Goal: Task Accomplishment & Management: Complete application form

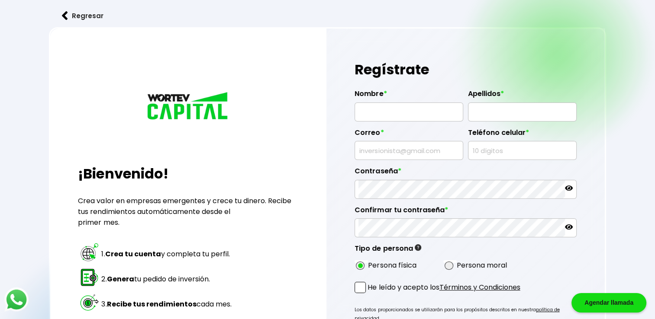
click at [67, 16] on img at bounding box center [65, 15] width 6 height 9
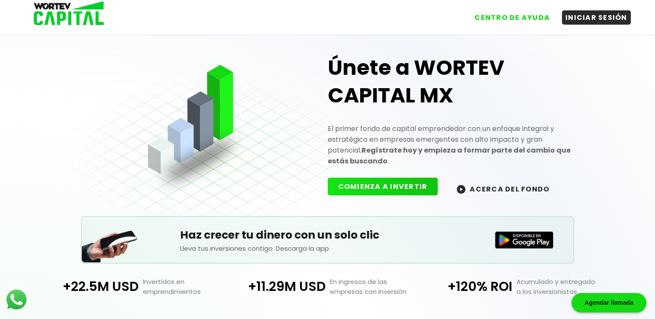
click at [379, 181] on button "COMIENZA A INVERTIR" at bounding box center [383, 187] width 110 height 18
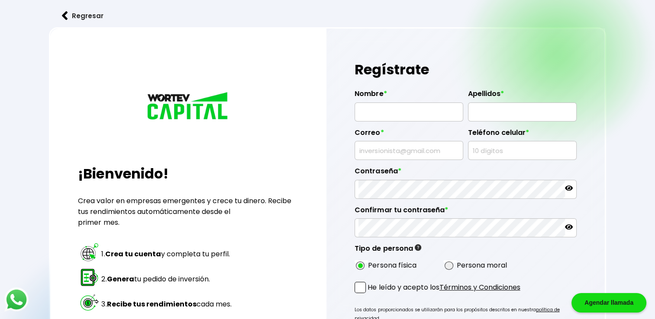
click at [393, 110] on input "text" at bounding box center [408, 112] width 101 height 18
type input "[PERSON_NAME]"
type input "[DEMOGRAPHIC_DATA][PERSON_NAME]"
type input "[EMAIL_ADDRESS][DOMAIN_NAME]"
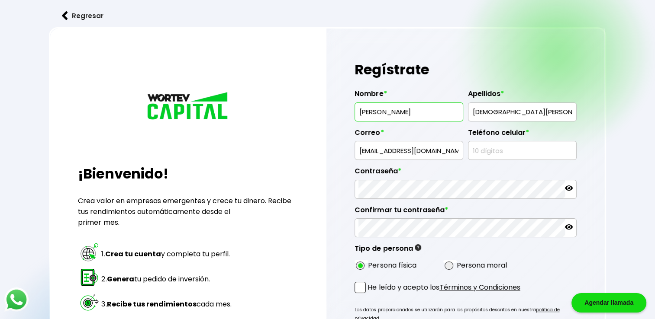
type input "3515130154"
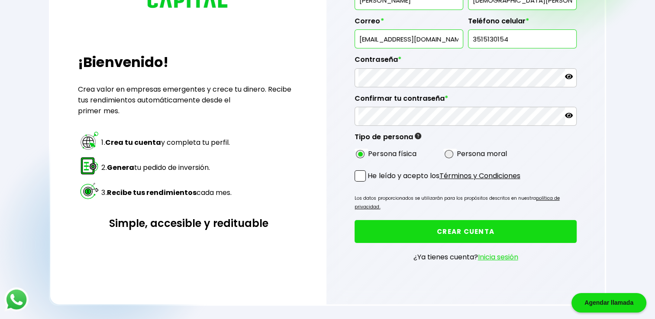
scroll to position [130, 0]
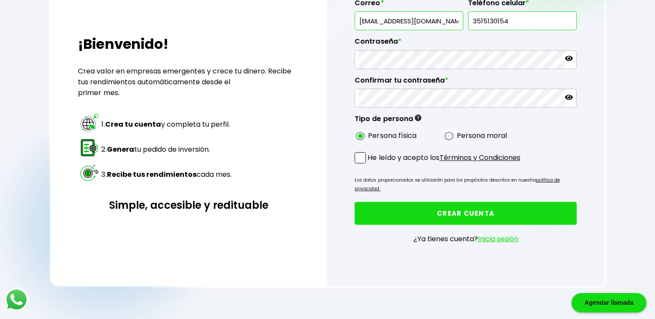
click at [365, 160] on span at bounding box center [359, 157] width 11 height 11
click at [369, 164] on input "He leído y acepto los Términos y Condiciones" at bounding box center [369, 164] width 0 height 0
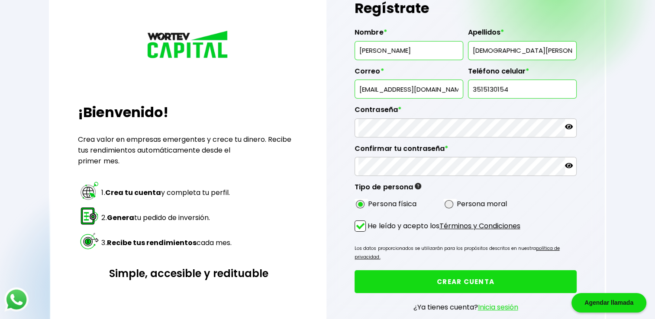
scroll to position [43, 0]
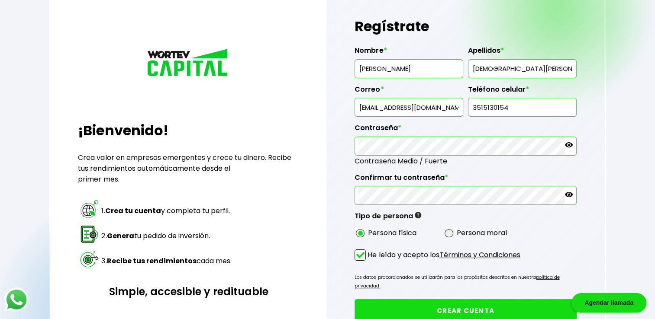
click at [570, 145] on icon at bounding box center [569, 145] width 8 height 8
click at [569, 193] on icon at bounding box center [569, 194] width 8 height 5
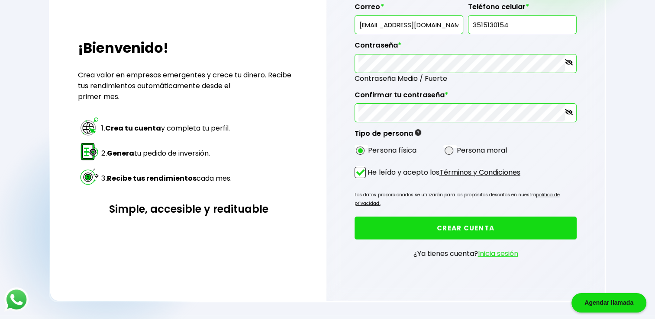
scroll to position [130, 0]
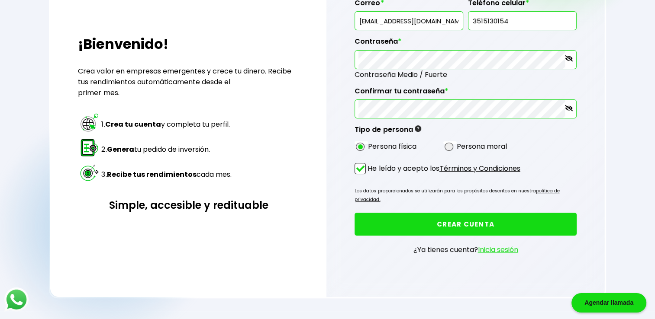
click at [461, 213] on button "CREAR CUENTA" at bounding box center [465, 224] width 222 height 23
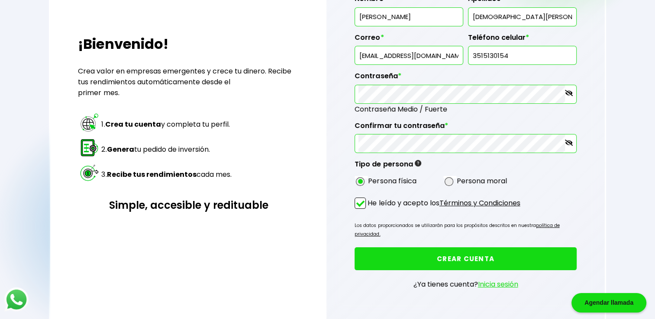
click at [465, 247] on button "CREAR CUENTA" at bounding box center [465, 258] width 222 height 23
click at [504, 279] on link "Inicia sesión" at bounding box center [498, 284] width 40 height 10
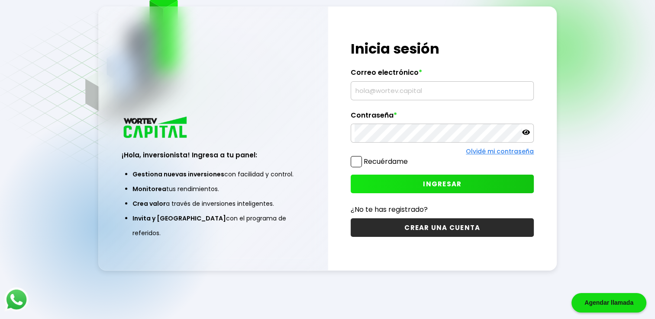
scroll to position [43, 0]
type input "[EMAIL_ADDRESS][DOMAIN_NAME]"
click at [352, 160] on span at bounding box center [355, 161] width 11 height 11
click at [409, 157] on input "Recuérdame" at bounding box center [409, 157] width 0 height 0
click at [436, 183] on span "INGRESAR" at bounding box center [442, 184] width 39 height 9
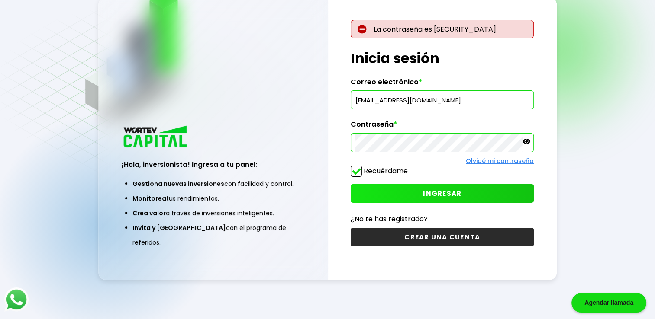
click at [529, 145] on icon at bounding box center [526, 142] width 8 height 8
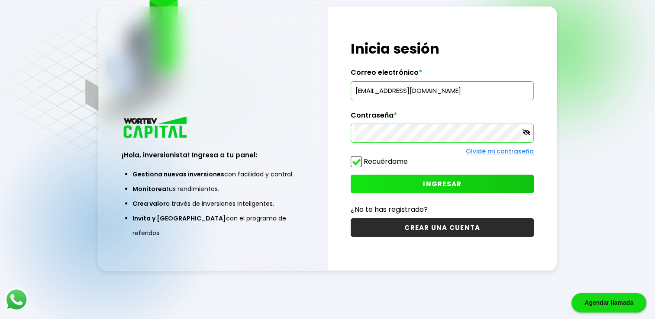
click at [525, 133] on icon at bounding box center [526, 132] width 8 height 8
click at [525, 133] on icon at bounding box center [526, 132] width 8 height 5
click at [508, 152] on link "Olvidé mi contraseña" at bounding box center [500, 151] width 68 height 9
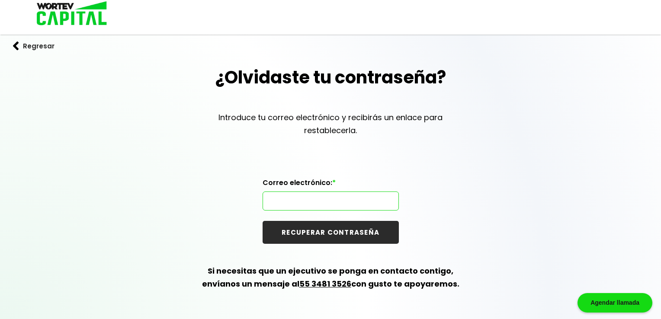
click at [333, 199] on input "text" at bounding box center [331, 201] width 128 height 18
type input "[EMAIL_ADDRESS][DOMAIN_NAME]"
click at [326, 234] on button "RECUPERAR CONTRASEÑA" at bounding box center [331, 232] width 136 height 23
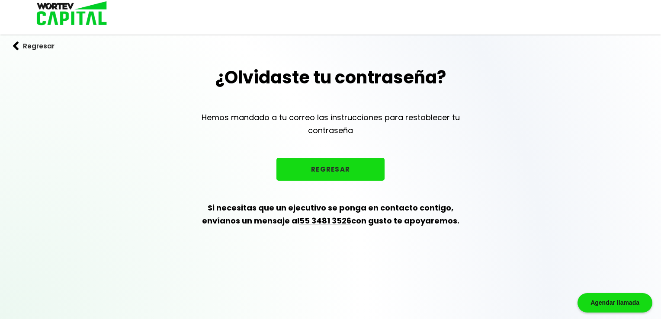
click at [331, 169] on button "REGRESAR" at bounding box center [330, 169] width 108 height 23
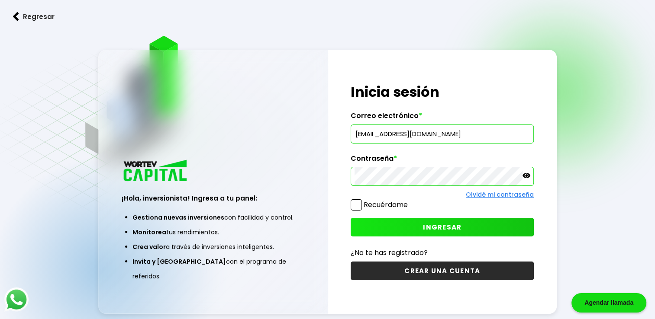
click at [527, 174] on icon at bounding box center [526, 176] width 8 height 8
click at [437, 225] on span "INGRESAR" at bounding box center [442, 227] width 39 height 9
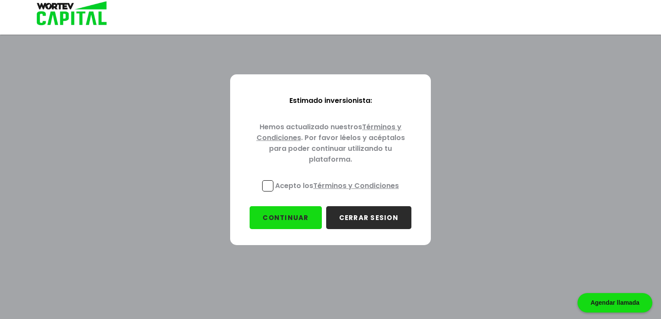
click at [268, 183] on span at bounding box center [267, 185] width 11 height 11
click at [339, 193] on input "Acepto los Términos y Condiciones" at bounding box center [339, 193] width 0 height 0
click at [279, 217] on button "CONTINUAR" at bounding box center [286, 217] width 72 height 23
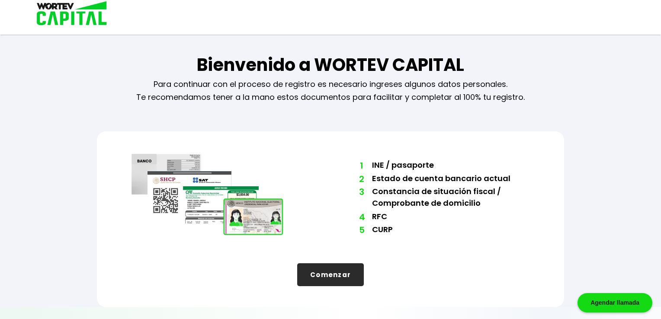
click at [331, 276] on button "Comenzar" at bounding box center [330, 274] width 67 height 23
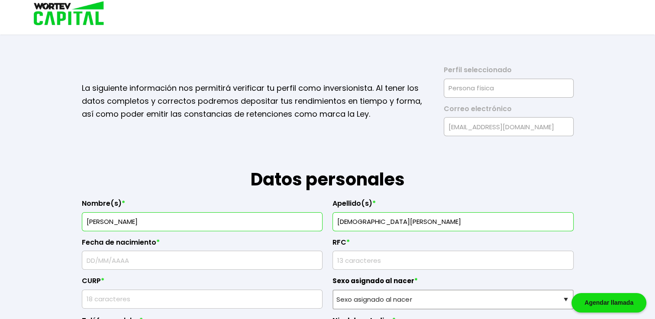
scroll to position [87, 0]
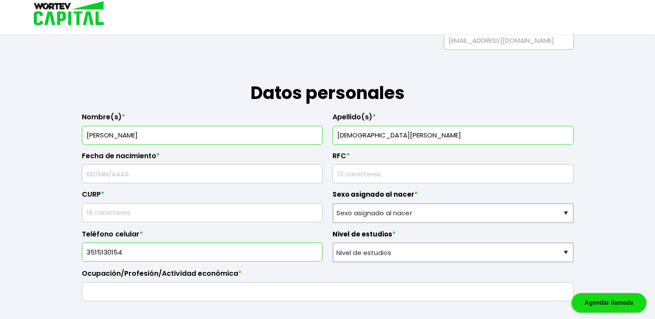
click at [253, 181] on input "text" at bounding box center [202, 174] width 233 height 18
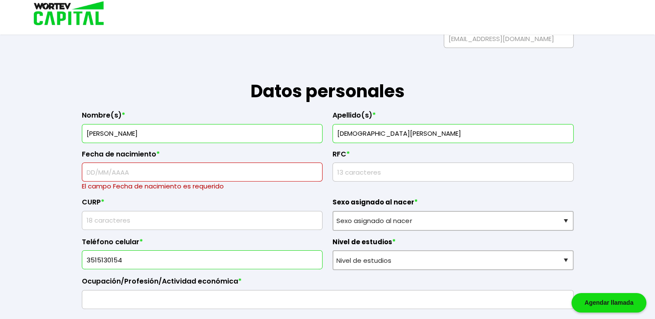
scroll to position [99, 0]
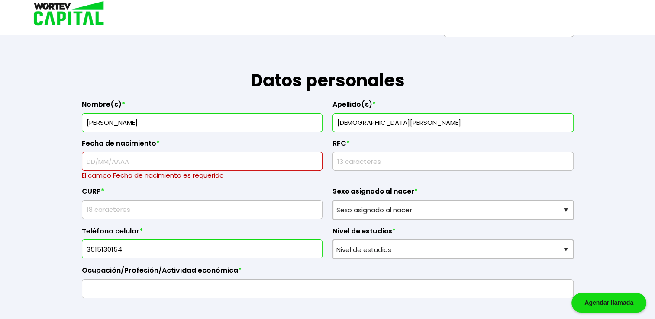
click at [203, 165] on input "text" at bounding box center [202, 161] width 233 height 18
click at [116, 160] on input "text" at bounding box center [202, 161] width 233 height 18
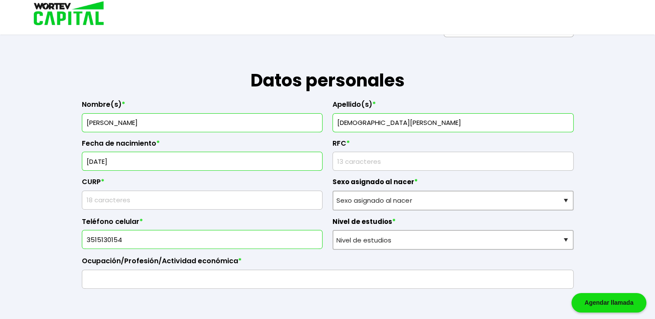
type input "[DATE]"
click at [350, 163] on input "rfc" at bounding box center [452, 161] width 233 height 18
type input "BAHH620516QH5"
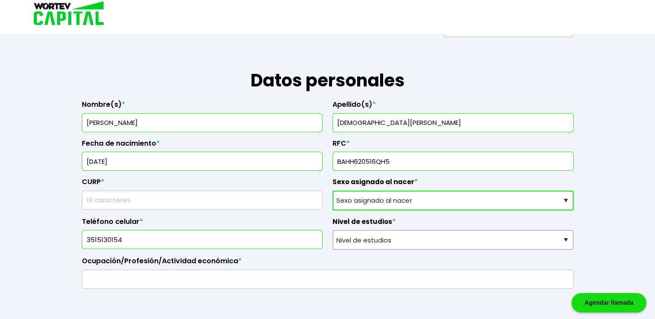
click at [562, 198] on select "Sexo asignado al nacer Hombre Mujer Prefiero no contestar" at bounding box center [452, 201] width 241 height 20
select select "Hombre"
click at [332, 191] on select "Sexo asignado al nacer Hombre Mujer Prefiero no contestar" at bounding box center [452, 201] width 241 height 20
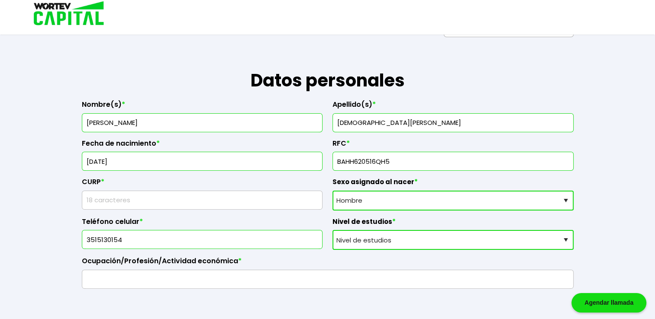
click at [568, 238] on select "Nivel de estudios Primaria Secundaria Bachillerato Licenciatura Posgrado" at bounding box center [452, 240] width 241 height 20
select select "Licenciatura"
click at [332, 230] on select "Nivel de estudios Primaria Secundaria Bachillerato Licenciatura Posgrado" at bounding box center [452, 240] width 241 height 20
click at [180, 199] on input "text" at bounding box center [202, 200] width 233 height 18
click at [275, 261] on div "Ocupación/Profesión/Actividad económica *" at bounding box center [327, 269] width 491 height 39
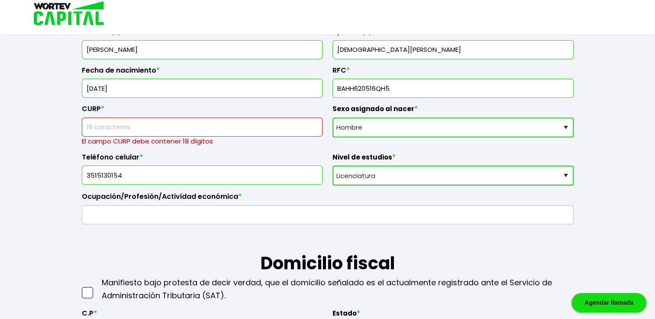
scroll to position [186, 0]
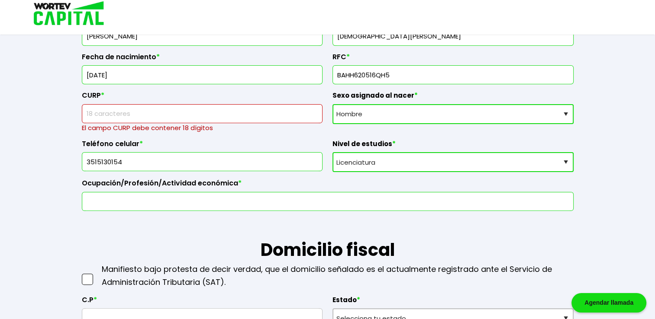
click at [143, 199] on input "text" at bounding box center [328, 202] width 484 height 18
type input "COMERCIANTE"
click at [173, 118] on input "text" at bounding box center [202, 114] width 233 height 18
type input "BAHH620516HMNTRC00"
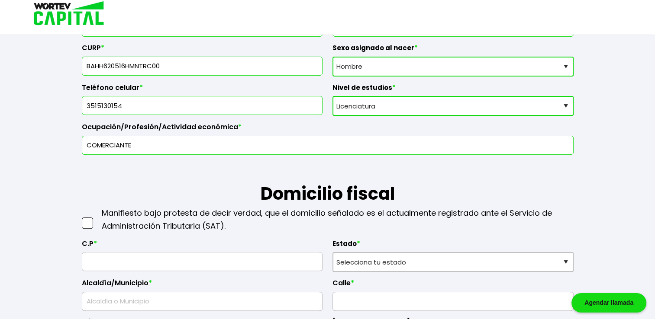
scroll to position [272, 0]
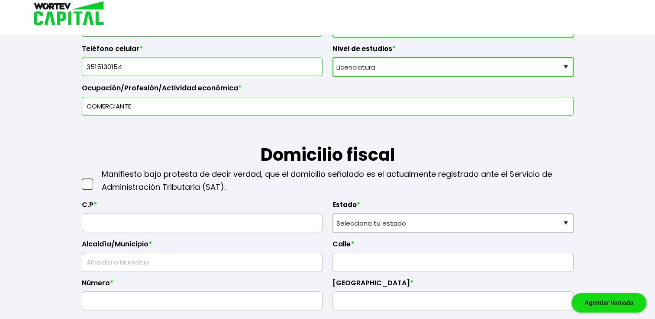
click at [87, 185] on span at bounding box center [87, 184] width 11 height 11
click at [96, 180] on input "checkbox" at bounding box center [96, 180] width 0 height 0
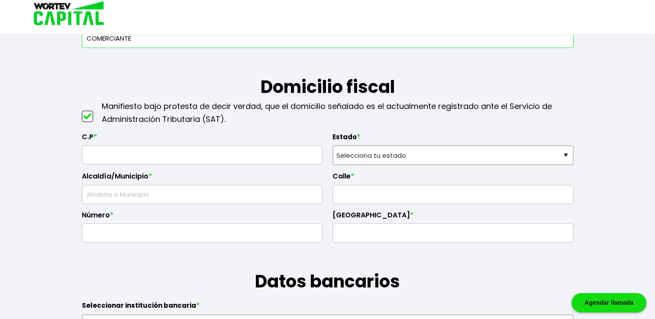
scroll to position [359, 0]
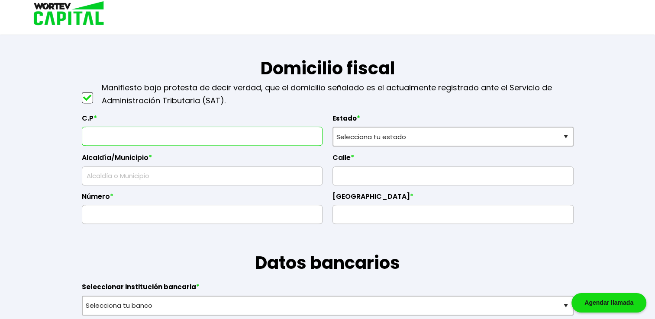
click at [133, 136] on input "text" at bounding box center [202, 136] width 233 height 18
type input "59670"
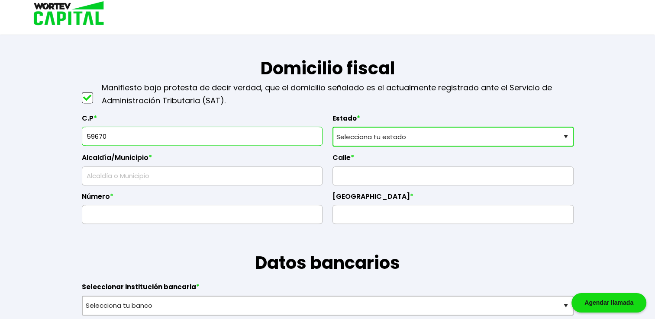
select select "MI"
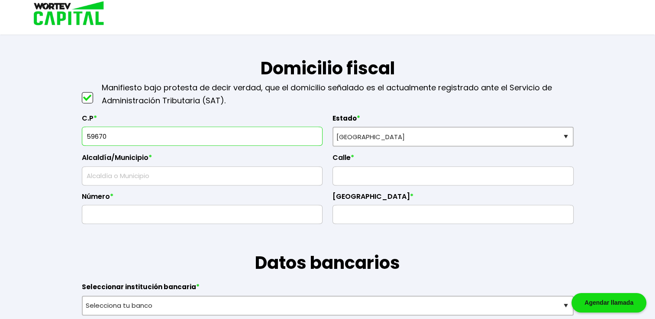
type input "AV."
type input "5"
type input "JARDINES DE CATEDRAL"
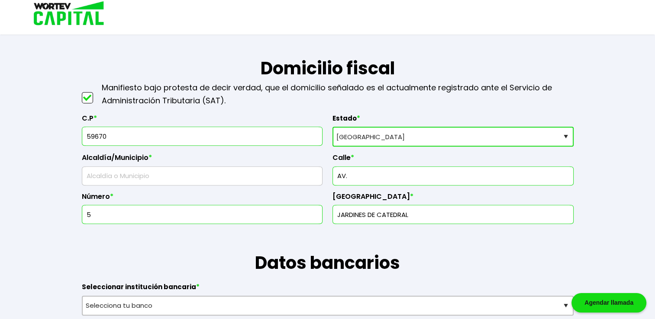
type input "[PERSON_NAME]"
type input "Jardines de Catedral"
click at [399, 177] on input "text" at bounding box center [452, 176] width 233 height 18
type input "AV. 5 [PERSON_NAME]"
click at [113, 216] on input "text" at bounding box center [202, 215] width 233 height 18
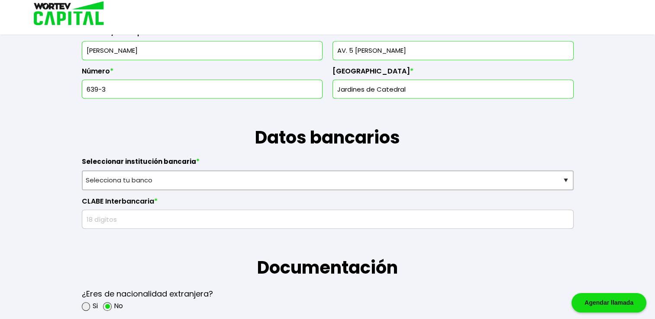
scroll to position [488, 0]
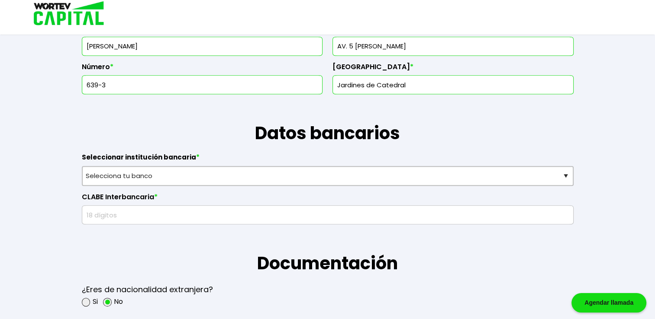
type input "639-3"
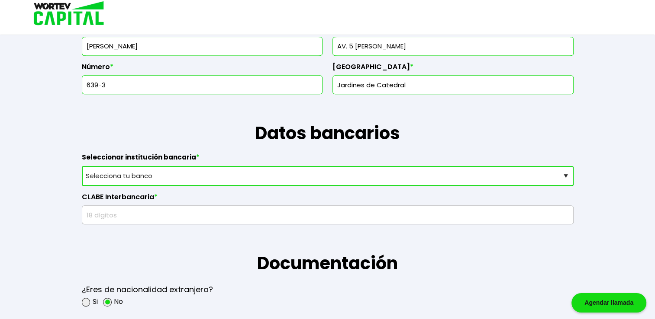
click at [564, 175] on select "Selecciona tu banco ABC Capital Actinver Afirme Albo ASP Banamex Banbajio Banco…" at bounding box center [327, 176] width 491 height 20
select select "BBVA Bancomer"
click at [82, 166] on select "Selecciona tu banco ABC Capital Actinver Afirme Albo ASP Banamex Banbajio Banco…" at bounding box center [327, 176] width 491 height 20
click at [123, 216] on input "text" at bounding box center [328, 215] width 484 height 18
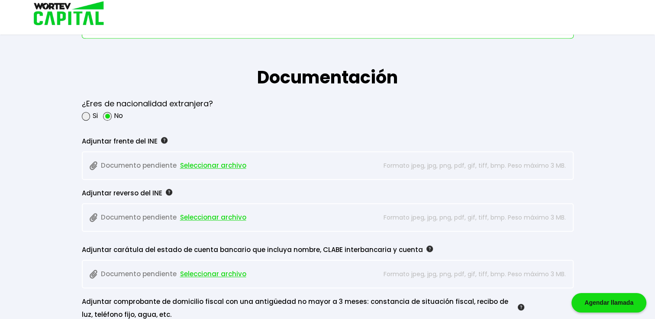
scroll to position [705, 0]
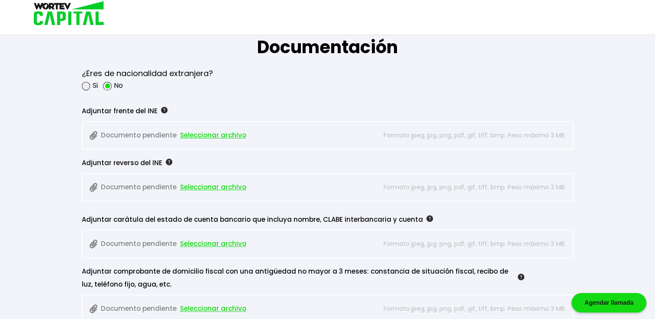
type input "0442743442"
click at [198, 133] on span "Seleccionar archivo" at bounding box center [213, 135] width 66 height 13
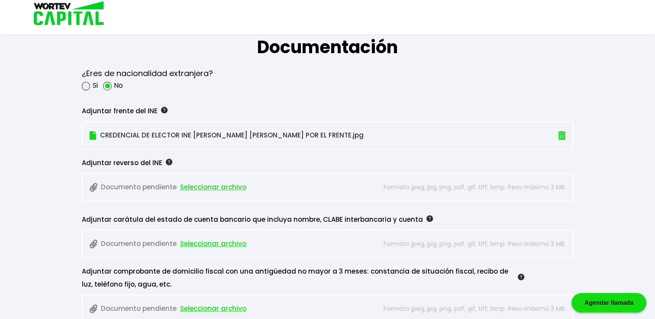
click at [212, 186] on span "Seleccionar archivo" at bounding box center [213, 187] width 66 height 13
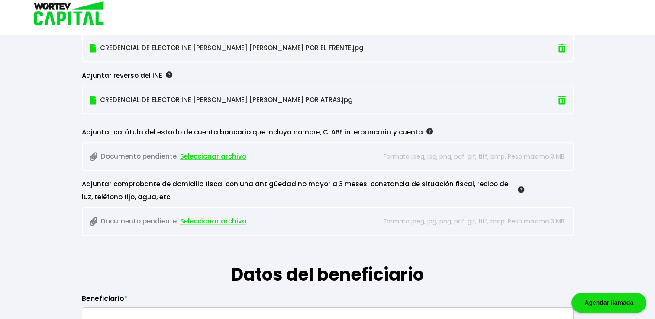
scroll to position [791, 0]
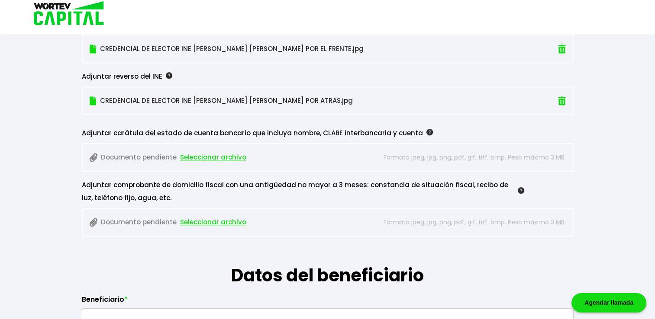
click at [187, 237] on h1 "Datos del beneficiario" at bounding box center [327, 263] width 491 height 52
click at [216, 156] on span "Seleccionar archivo" at bounding box center [213, 157] width 66 height 13
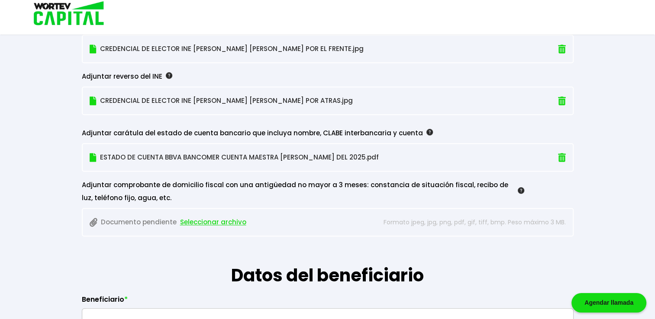
click at [211, 218] on span "Seleccionar archivo" at bounding box center [213, 222] width 66 height 13
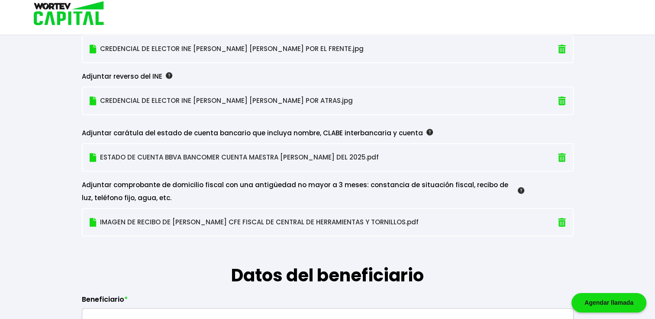
click at [90, 221] on img at bounding box center [93, 222] width 7 height 9
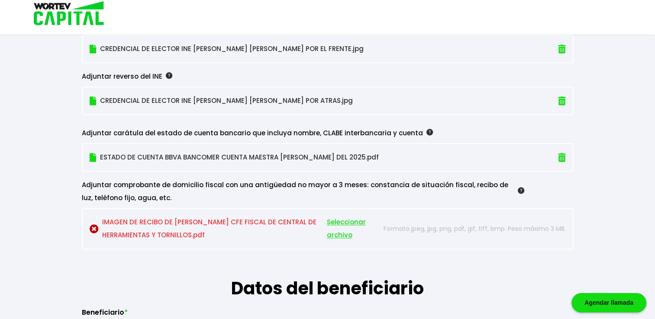
click at [95, 226] on img at bounding box center [94, 229] width 9 height 9
click at [92, 155] on img at bounding box center [93, 157] width 7 height 9
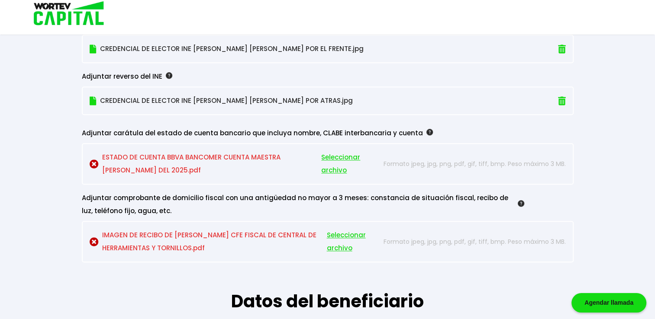
click at [332, 153] on span "Seleccionar archivo" at bounding box center [346, 164] width 51 height 26
click at [93, 97] on img at bounding box center [93, 100] width 7 height 9
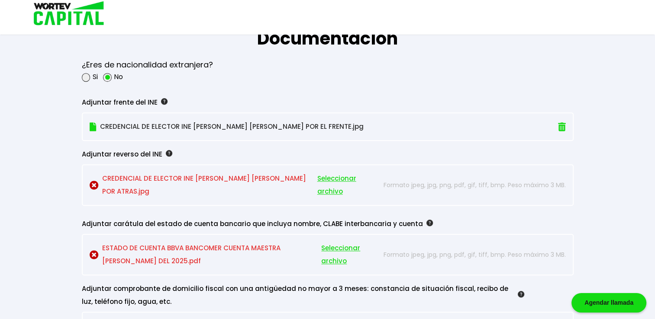
scroll to position [705, 0]
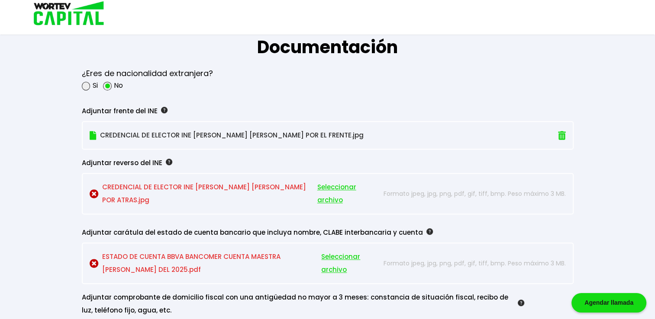
click at [92, 134] on img at bounding box center [93, 135] width 7 height 9
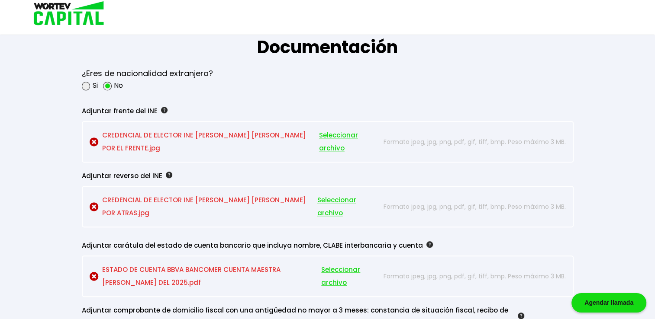
click at [337, 134] on span "Seleccionar archivo" at bounding box center [346, 142] width 54 height 26
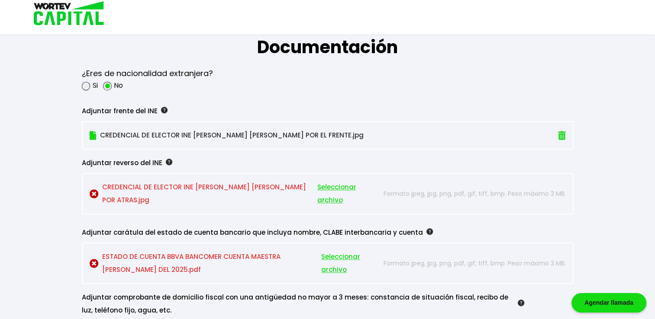
click at [337, 185] on span "Seleccionar archivo" at bounding box center [344, 194] width 55 height 26
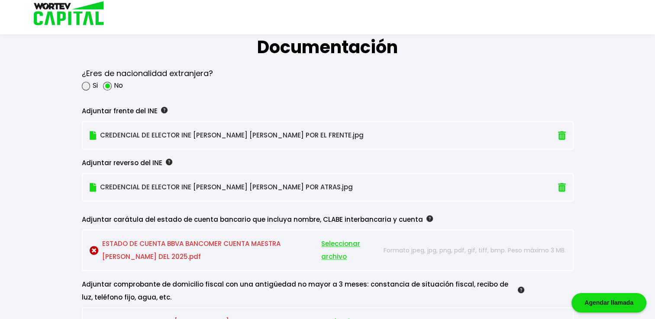
click at [329, 240] on span "Seleccionar archivo" at bounding box center [346, 251] width 51 height 26
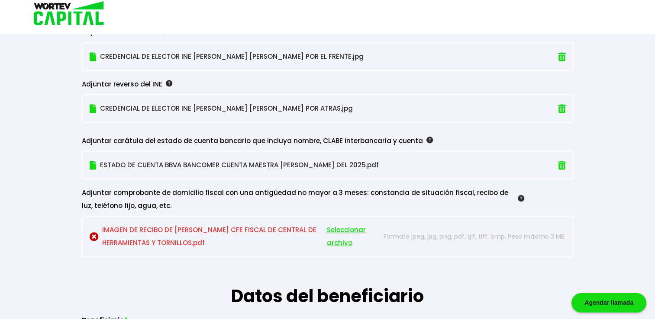
scroll to position [791, 0]
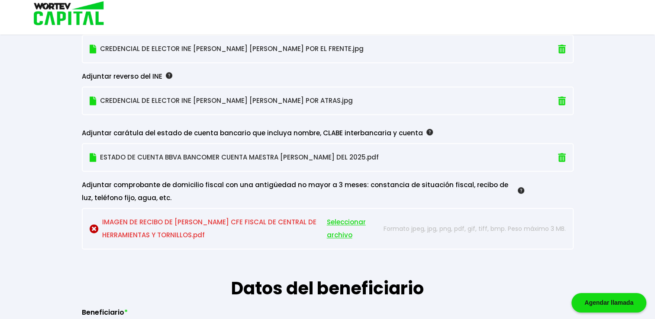
click at [336, 220] on span "Seleccionar archivo" at bounding box center [350, 229] width 46 height 26
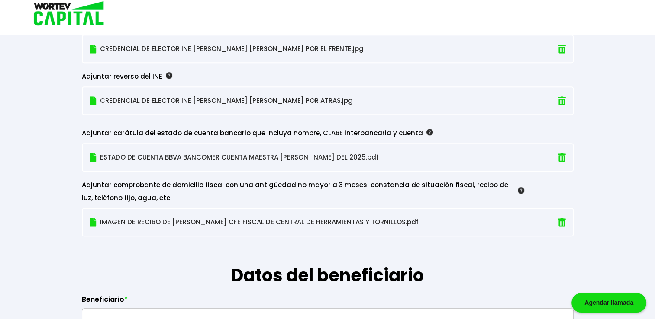
click at [519, 187] on img at bounding box center [520, 190] width 6 height 6
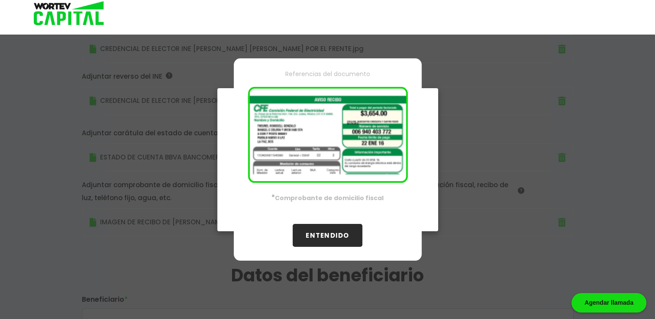
click at [328, 235] on button "ENTENDIDO" at bounding box center [326, 235] width 69 height 23
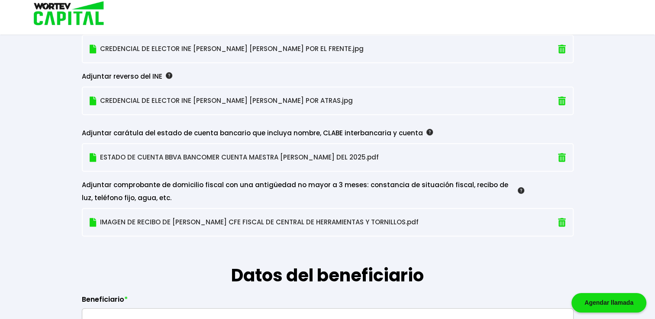
click at [426, 129] on img at bounding box center [429, 132] width 6 height 6
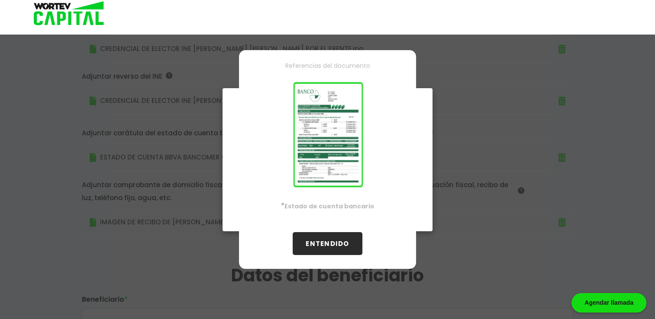
click at [343, 241] on button "ENTENDIDO" at bounding box center [326, 243] width 69 height 23
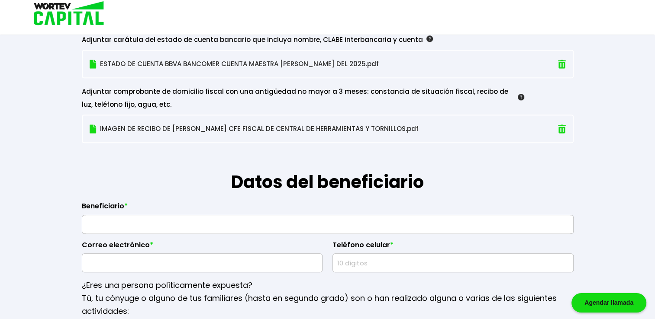
scroll to position [921, 0]
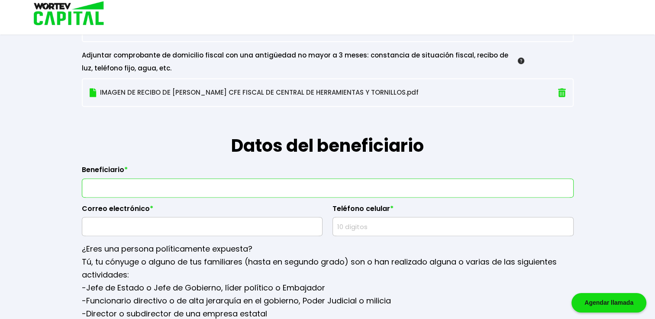
click at [181, 188] on input "text" at bounding box center [328, 188] width 484 height 18
click at [189, 189] on input "[PERSON_NAME]" at bounding box center [328, 188] width 484 height 18
click at [205, 184] on input "[PERSON_NAME]" at bounding box center [328, 188] width 484 height 18
type input "[PERSON_NAME] [PERSON_NAME]"
type input "[EMAIL_ADDRESS][DOMAIN_NAME]"
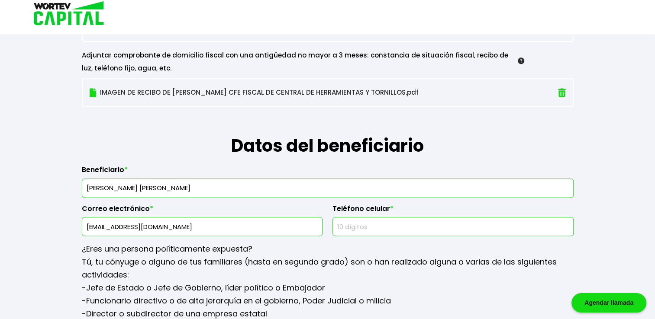
click at [381, 225] on input "text" at bounding box center [452, 227] width 233 height 18
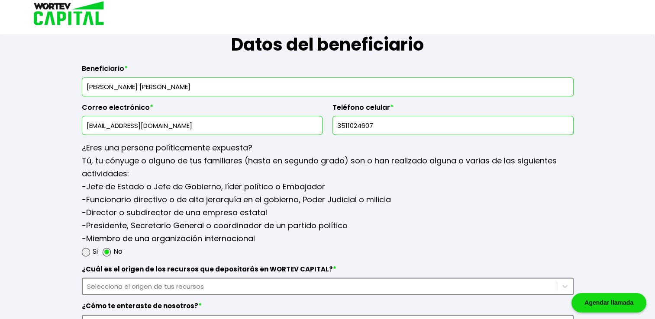
scroll to position [1051, 0]
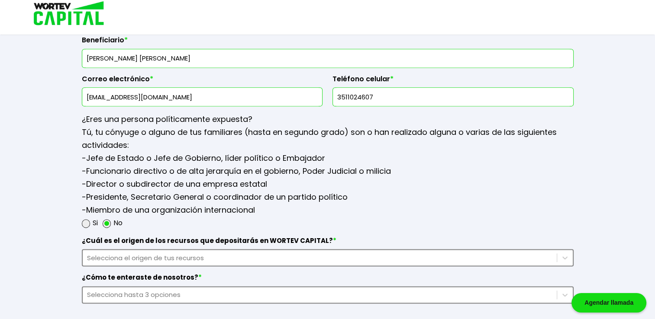
type input "3511024607"
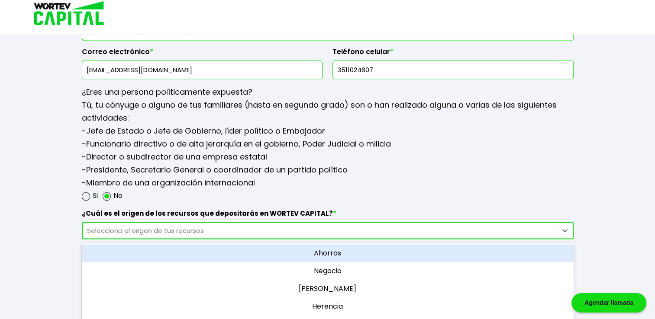
scroll to position [1091, 0]
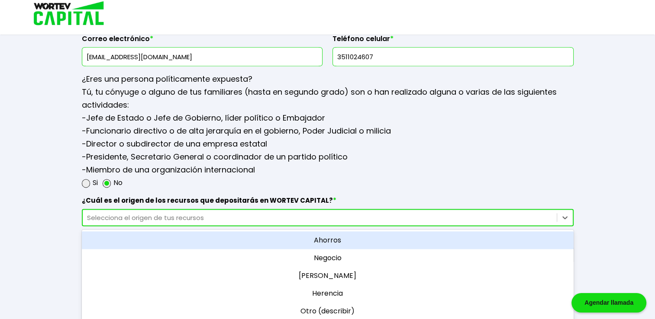
click at [233, 226] on div "option Ahorros focused, 1 of 5. 5 results available. Use Up and Down to choose …" at bounding box center [327, 217] width 491 height 17
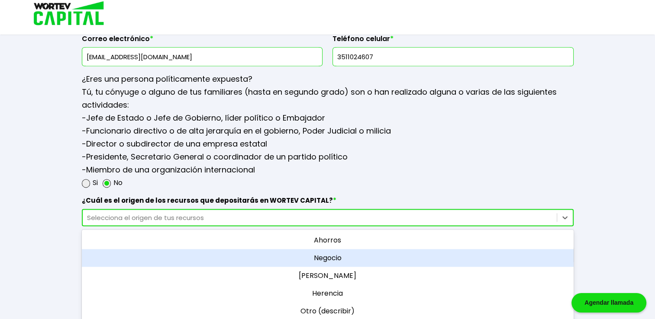
click at [321, 253] on div "Negocio" at bounding box center [327, 258] width 491 height 18
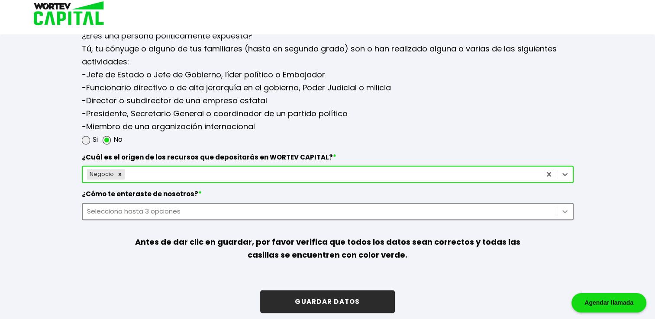
scroll to position [1137, 0]
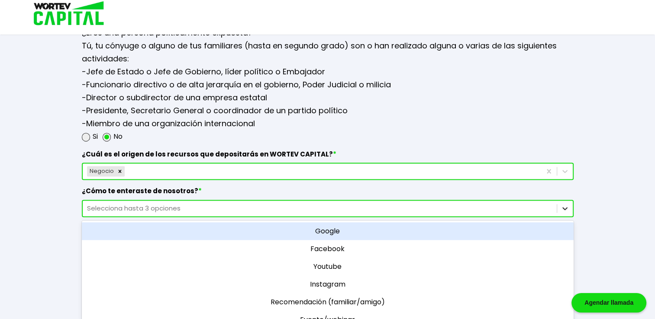
click at [565, 209] on div at bounding box center [565, 209] width 16 height 16
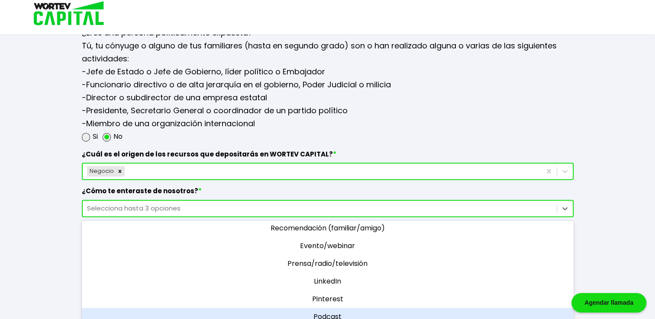
scroll to position [7, 0]
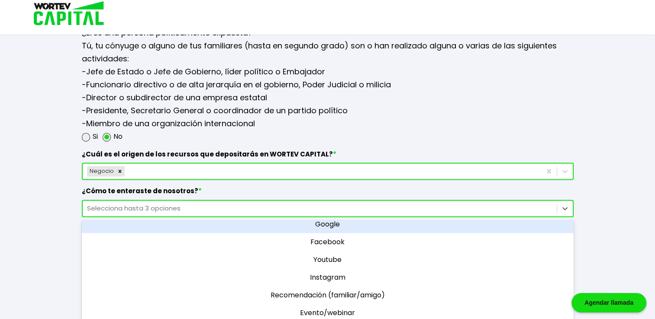
click at [334, 221] on div "Google" at bounding box center [327, 224] width 491 height 18
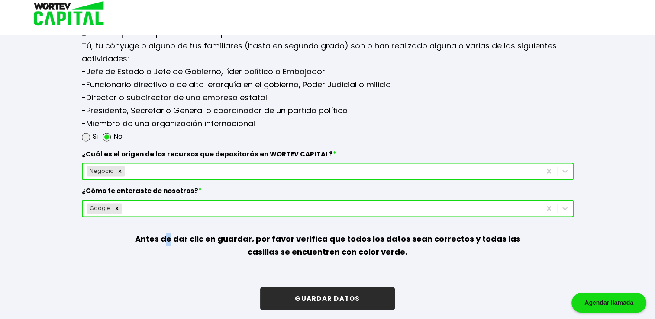
drag, startPoint x: 172, startPoint y: 217, endPoint x: 167, endPoint y: 228, distance: 11.4
click at [167, 228] on p "Antes de dar clic en guardar, por favor verifica que todos los datos sean corre…" at bounding box center [327, 245] width 393 height 57
click at [317, 295] on button "GUARDAR DATOS" at bounding box center [327, 298] width 134 height 23
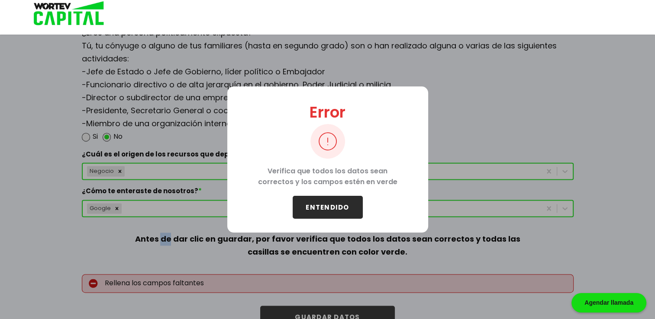
click at [320, 209] on button "ENTENDIDO" at bounding box center [327, 207] width 70 height 23
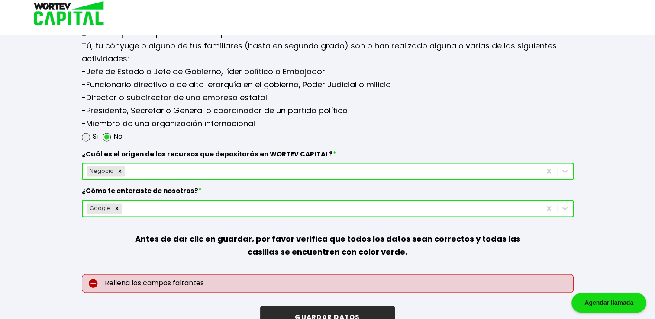
click at [562, 125] on p "-Jefe de Estado o Jefe de Gobierno, líder político o Embajador -Funcionario dir…" at bounding box center [327, 97] width 491 height 65
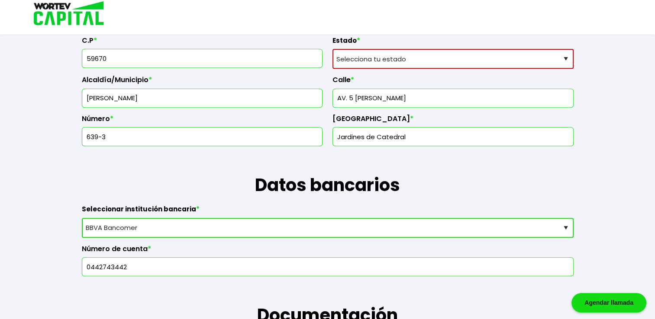
scroll to position [402, 0]
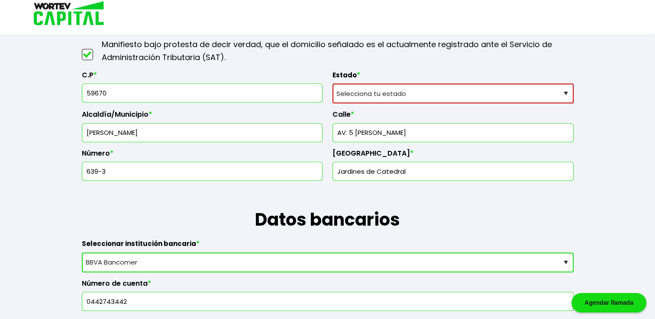
click at [566, 92] on select "Selecciona tu estado [GEOGRAPHIC_DATA] [GEOGRAPHIC_DATA][US_STATE] [GEOGRAPHIC_…" at bounding box center [452, 94] width 241 height 20
select select "MI"
click at [332, 84] on select "Selecciona tu estado [GEOGRAPHIC_DATA] [GEOGRAPHIC_DATA][US_STATE] [GEOGRAPHIC_…" at bounding box center [452, 94] width 241 height 20
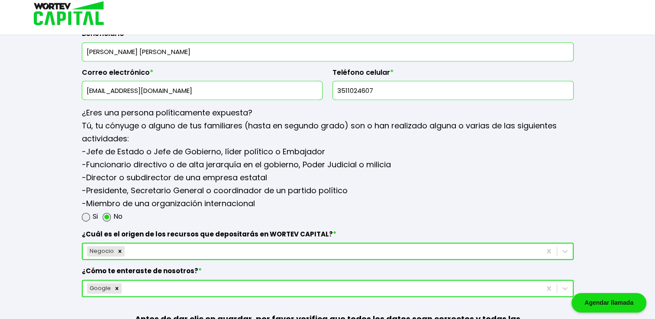
scroll to position [1156, 0]
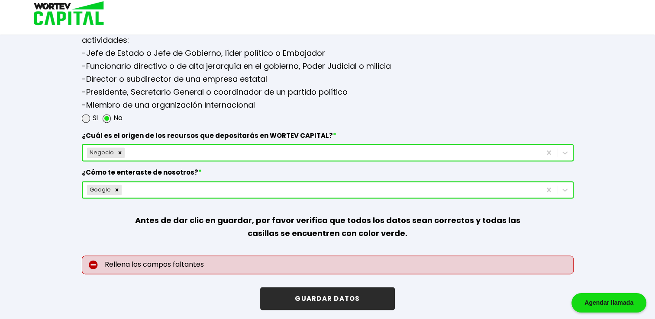
click at [331, 297] on button "GUARDAR DATOS" at bounding box center [327, 298] width 134 height 23
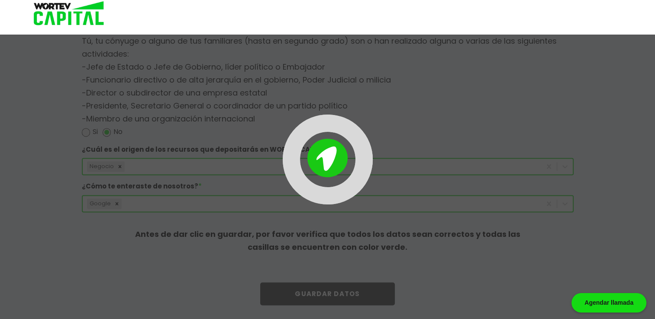
scroll to position [1137, 0]
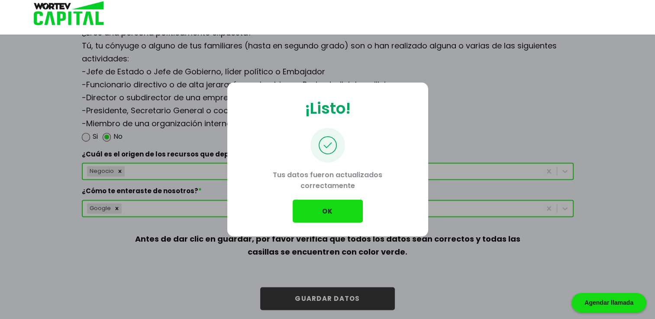
click at [327, 211] on button "OK" at bounding box center [327, 211] width 70 height 23
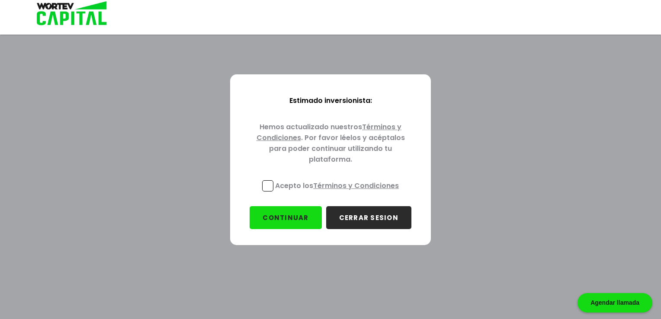
click at [269, 185] on span at bounding box center [267, 185] width 11 height 11
click at [339, 193] on input "Acepto los Términos y Condiciones" at bounding box center [339, 193] width 0 height 0
click at [279, 219] on button "CONTINUAR" at bounding box center [286, 217] width 72 height 23
click at [289, 215] on button "CONTINUAR" at bounding box center [286, 217] width 72 height 23
click at [286, 217] on button "CONTINUAR" at bounding box center [286, 217] width 72 height 23
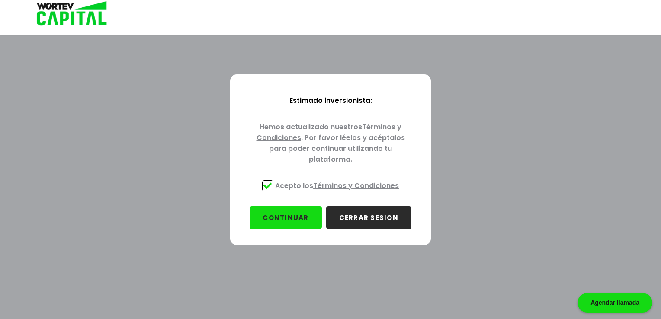
click at [284, 219] on button "CONTINUAR" at bounding box center [286, 217] width 72 height 23
click at [283, 213] on button "CONTINUAR" at bounding box center [286, 217] width 72 height 23
click at [361, 218] on button "CERRAR SESION" at bounding box center [368, 217] width 85 height 23
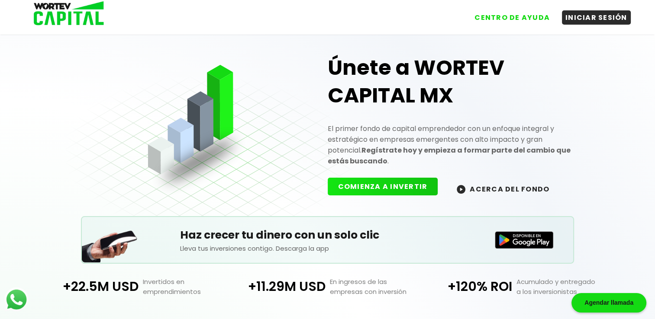
click at [382, 181] on button "COMIENZA A INVERTIR" at bounding box center [383, 187] width 110 height 18
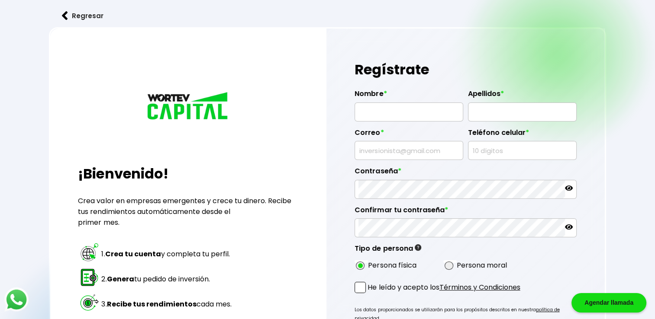
click at [64, 13] on img at bounding box center [65, 15] width 6 height 9
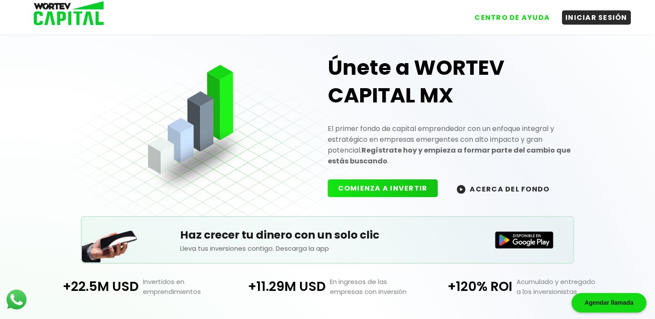
click at [524, 243] on img at bounding box center [524, 239] width 59 height 17
